Goal: Information Seeking & Learning: Learn about a topic

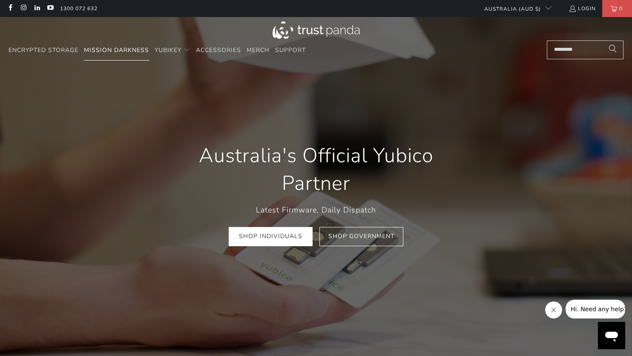
click at [119, 50] on span "Mission Darkness" at bounding box center [116, 50] width 65 height 8
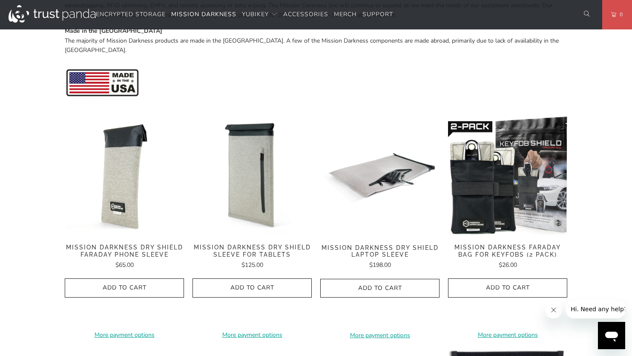
scroll to position [341, 0]
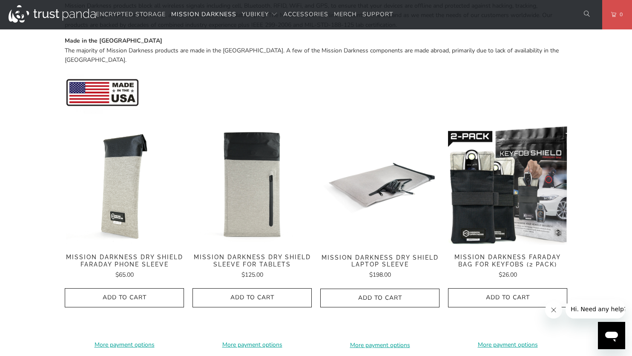
click at [252, 197] on img at bounding box center [252, 185] width 119 height 119
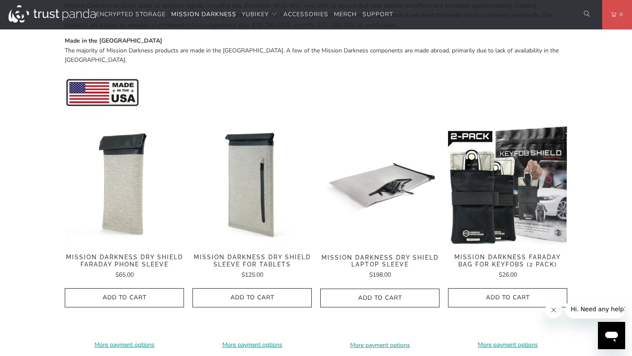
click at [122, 194] on img at bounding box center [124, 185] width 119 height 119
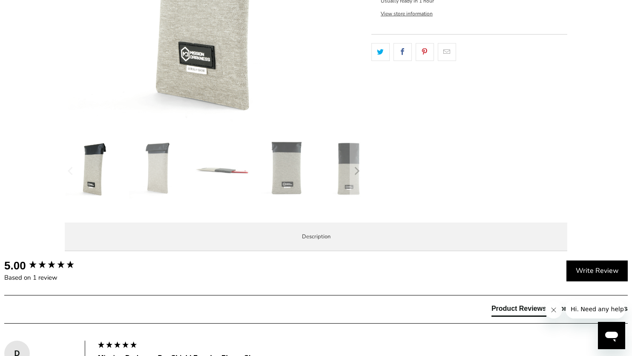
scroll to position [341, 0]
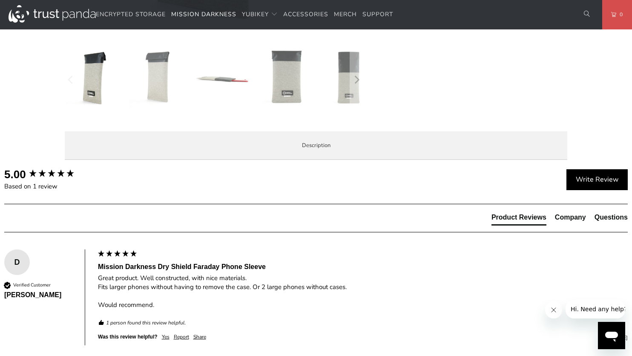
click at [0, 0] on span "Overview" at bounding box center [0, 0] width 0 height 0
click at [0, 0] on span "Product Features" at bounding box center [0, 0] width 0 height 0
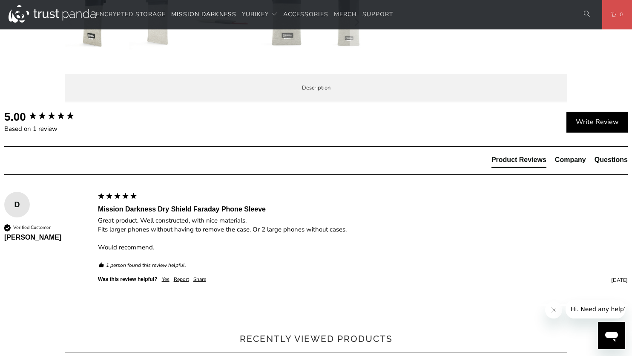
scroll to position [383, 0]
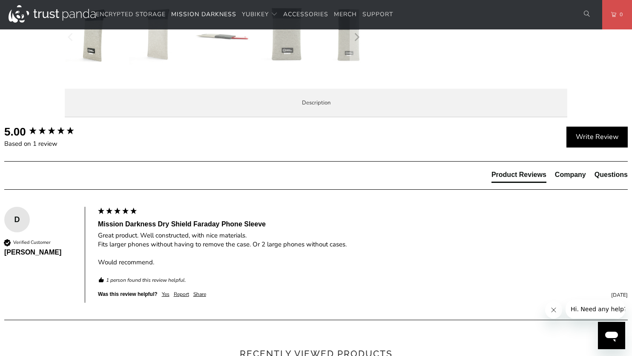
click at [0, 0] on span "Enterprise and Government" at bounding box center [0, 0] width 0 height 0
click at [0, 0] on span "Local Service & Support" at bounding box center [0, 0] width 0 height 0
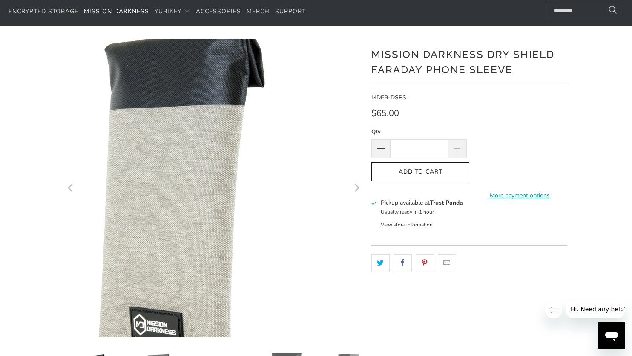
scroll to position [0, 0]
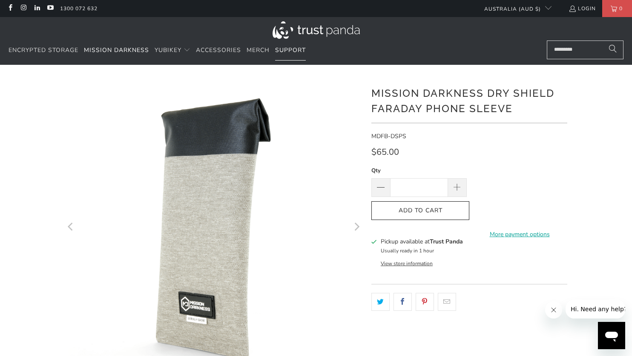
click at [283, 46] on span "Support" at bounding box center [290, 50] width 31 height 8
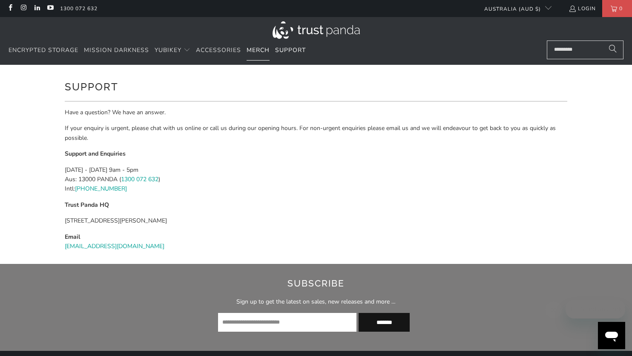
click at [260, 49] on span "Merch" at bounding box center [258, 50] width 23 height 8
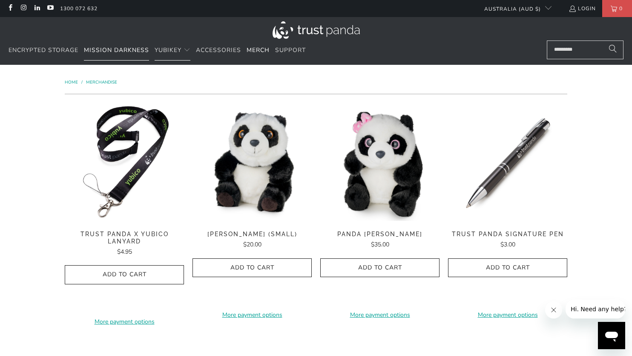
click at [107, 52] on span "Mission Darkness" at bounding box center [116, 50] width 65 height 8
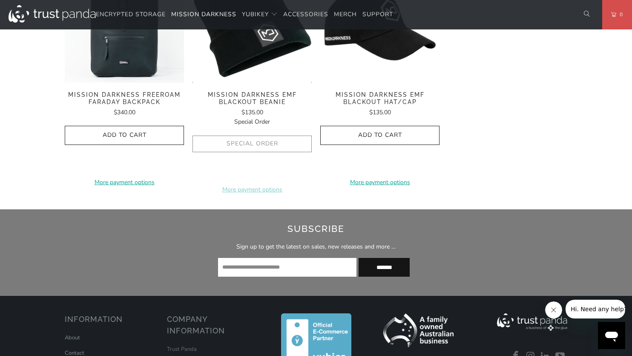
scroll to position [1534, 0]
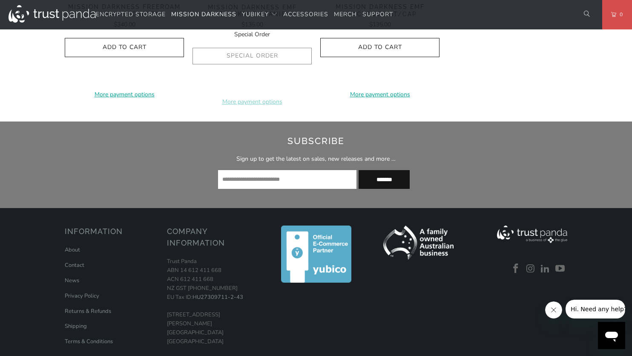
drag, startPoint x: 98, startPoint y: 0, endPoint x: 478, endPoint y: 162, distance: 413.4
click at [478, 162] on div "Subscribe Sign up to get the latest on sales, new releases and more … *******" at bounding box center [316, 165] width 387 height 70
